Goal: Task Accomplishment & Management: Manage account settings

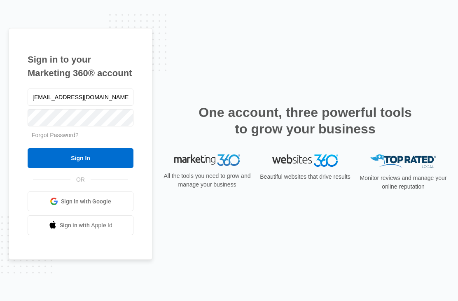
type input "[EMAIL_ADDRESS][DOMAIN_NAME]"
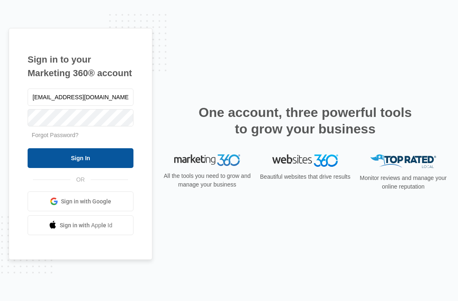
click at [88, 168] on input "Sign In" at bounding box center [81, 158] width 106 height 20
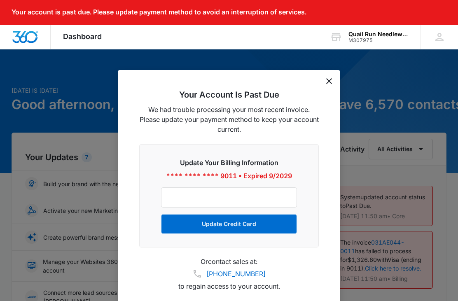
click at [332, 80] on icon "dismiss this dialog" at bounding box center [329, 81] width 6 height 6
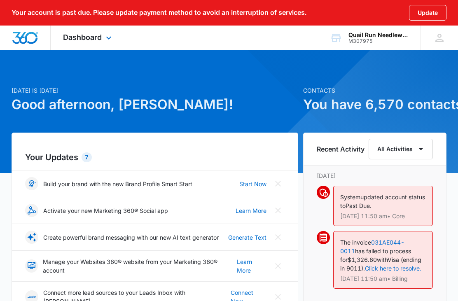
click at [117, 38] on div "Dashboard Apps Reputation Forms CRM Email Social Payments POS Content Ads Intel…" at bounding box center [88, 38] width 75 height 24
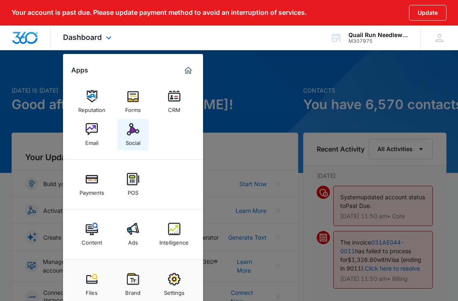
click at [136, 133] on img at bounding box center [133, 129] width 12 height 12
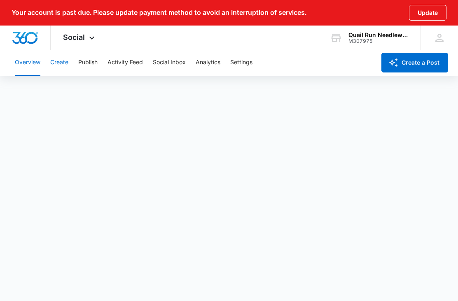
click at [63, 67] on button "Create" at bounding box center [59, 62] width 18 height 26
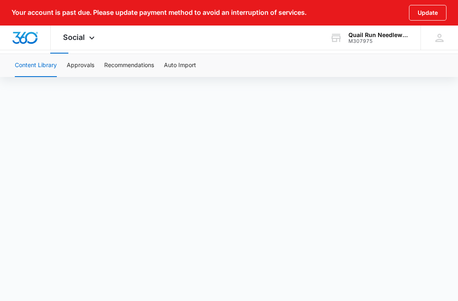
scroll to position [31, 0]
click at [239, 16] on p "Your account is past due. Please update payment method to avoid an interruption…" at bounding box center [159, 13] width 295 height 8
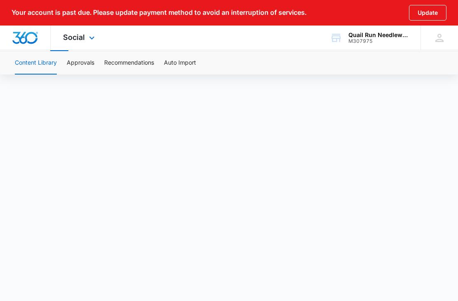
click at [28, 41] on img "Dashboard" at bounding box center [25, 38] width 26 height 12
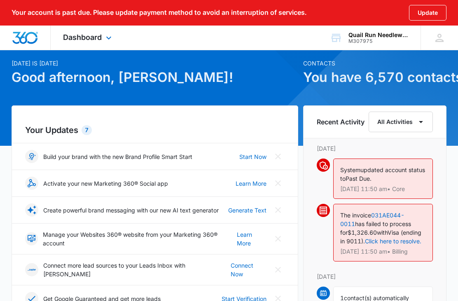
scroll to position [114, 0]
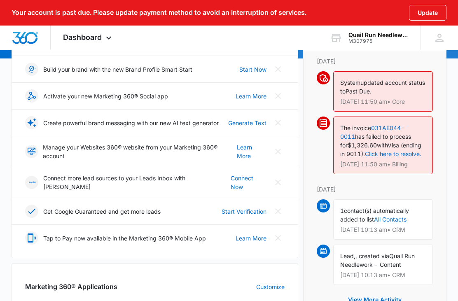
click at [377, 147] on span "with" at bounding box center [382, 145] width 11 height 7
click at [405, 151] on link "Click here to resolve." at bounding box center [393, 154] width 56 height 7
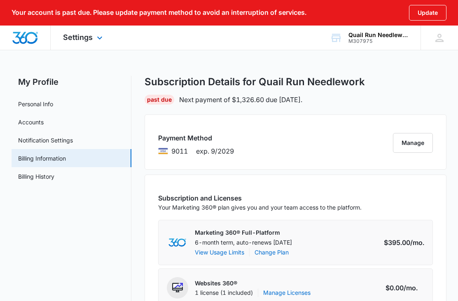
click at [34, 39] on img "Dashboard" at bounding box center [25, 38] width 26 height 12
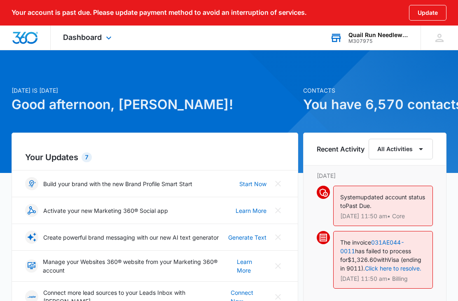
click at [378, 41] on div "M307975" at bounding box center [379, 41] width 60 height 6
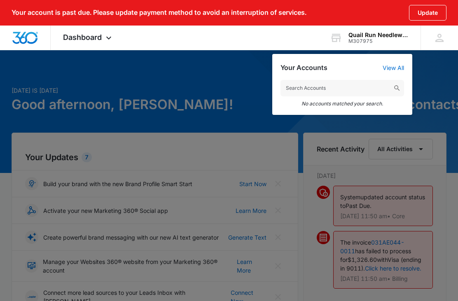
click at [437, 85] on div at bounding box center [229, 150] width 458 height 301
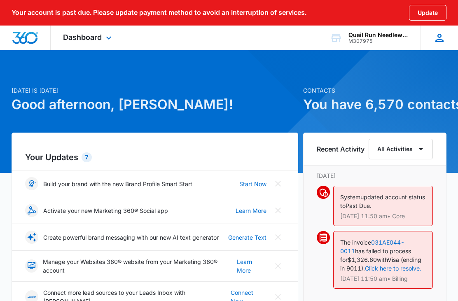
click at [441, 41] on icon at bounding box center [439, 38] width 8 height 8
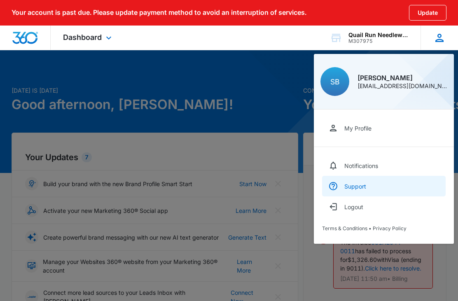
click at [360, 188] on div "Support" at bounding box center [355, 186] width 22 height 7
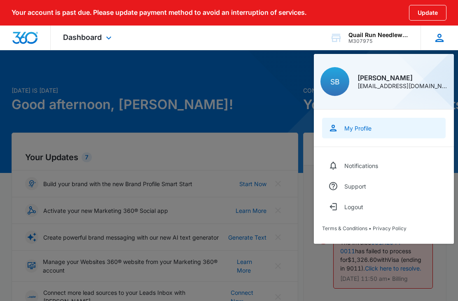
click at [367, 133] on link "My Profile" at bounding box center [384, 128] width 124 height 21
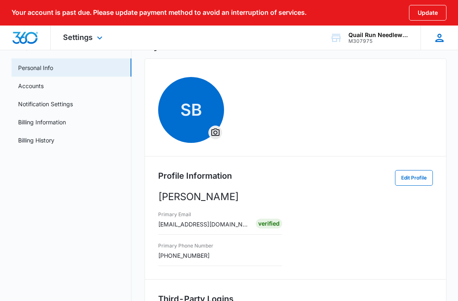
scroll to position [35, 0]
click at [335, 217] on div "Primary Email [EMAIL_ADDRESS][DOMAIN_NAME] Verified" at bounding box center [295, 223] width 275 height 26
click at [42, 90] on link "Accounts" at bounding box center [31, 86] width 26 height 9
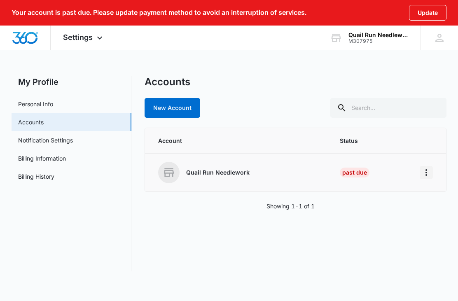
click at [432, 174] on button "Home" at bounding box center [426, 172] width 13 height 13
click at [344, 241] on div "Accounts New Account Account Status Quail Run Needlework Past Due Showing 1-1 o…" at bounding box center [296, 174] width 302 height 196
click at [219, 171] on p "Quail Run Needlework" at bounding box center [217, 172] width 63 height 8
copy div "M307975"
